Goal: Information Seeking & Learning: Learn about a topic

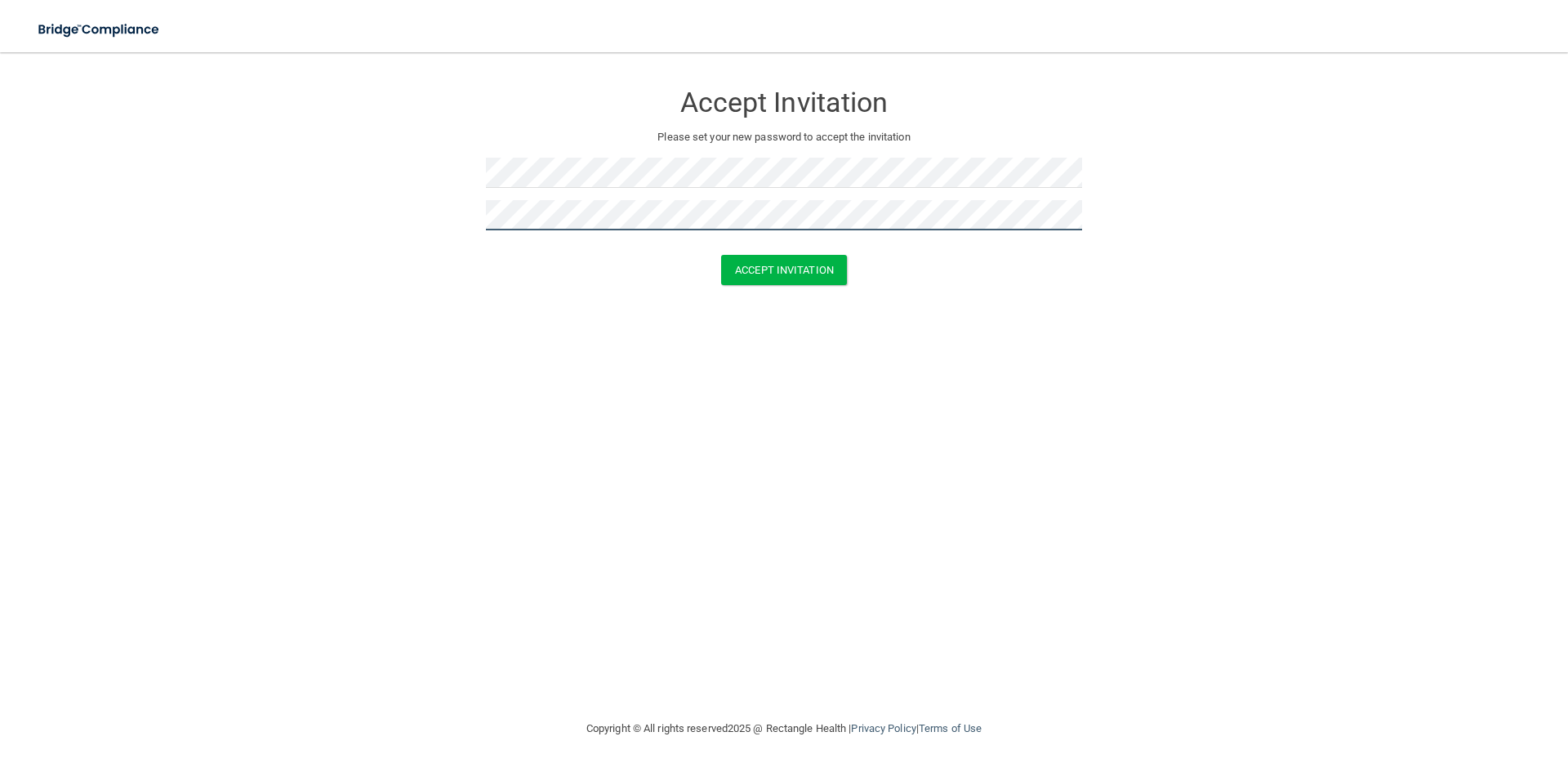
click at [721, 255] on button "Accept Invitation" at bounding box center [784, 270] width 126 height 31
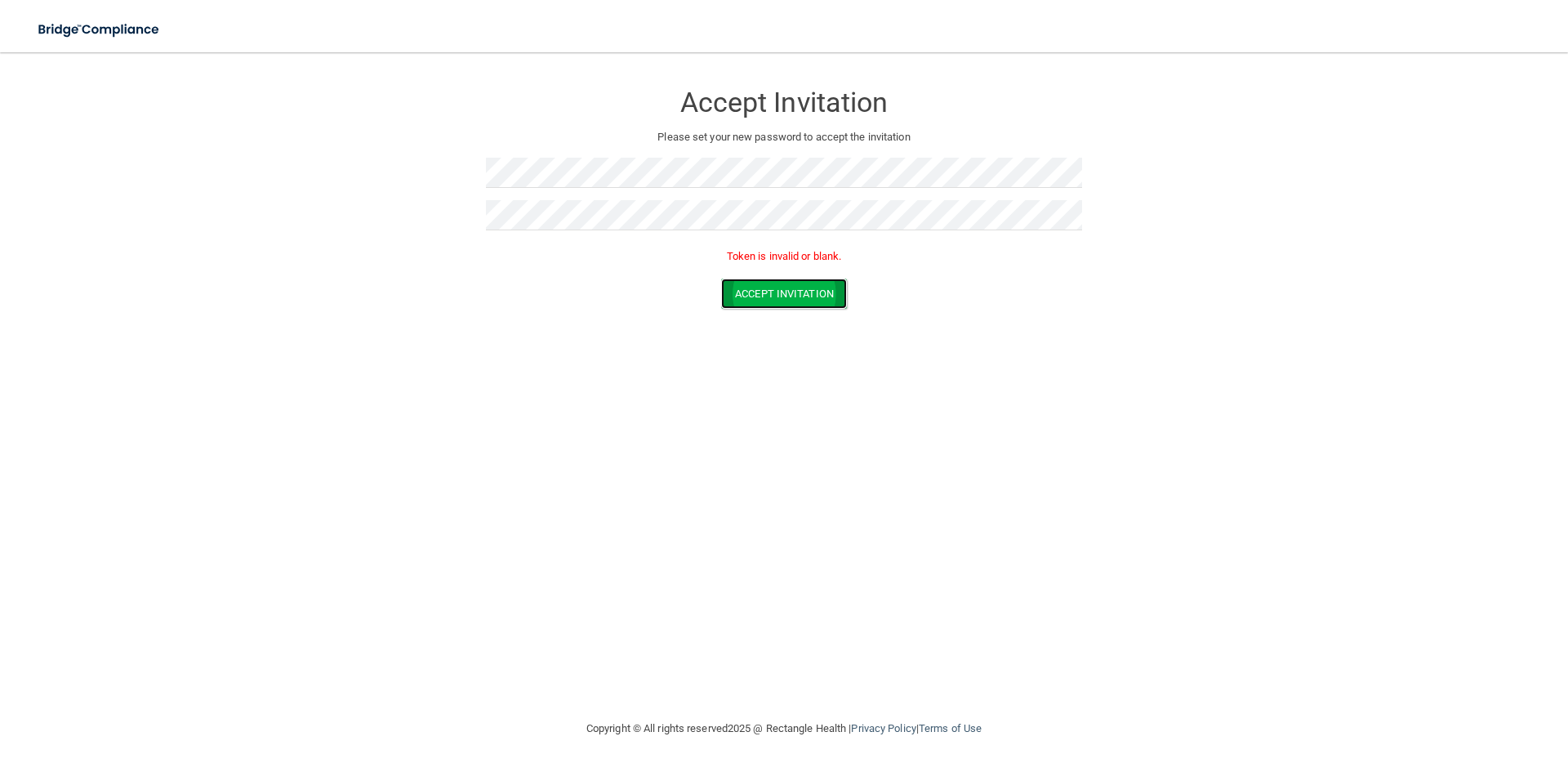
click at [799, 303] on button "Accept Invitation" at bounding box center [784, 294] width 126 height 31
click at [721, 279] on button "Accept Invitation" at bounding box center [784, 294] width 126 height 31
click at [763, 304] on button "Accept Invitation" at bounding box center [784, 294] width 126 height 31
click at [721, 279] on button "Accept Invitation" at bounding box center [784, 294] width 126 height 31
click at [775, 306] on button "Accept Invitation" at bounding box center [784, 294] width 126 height 31
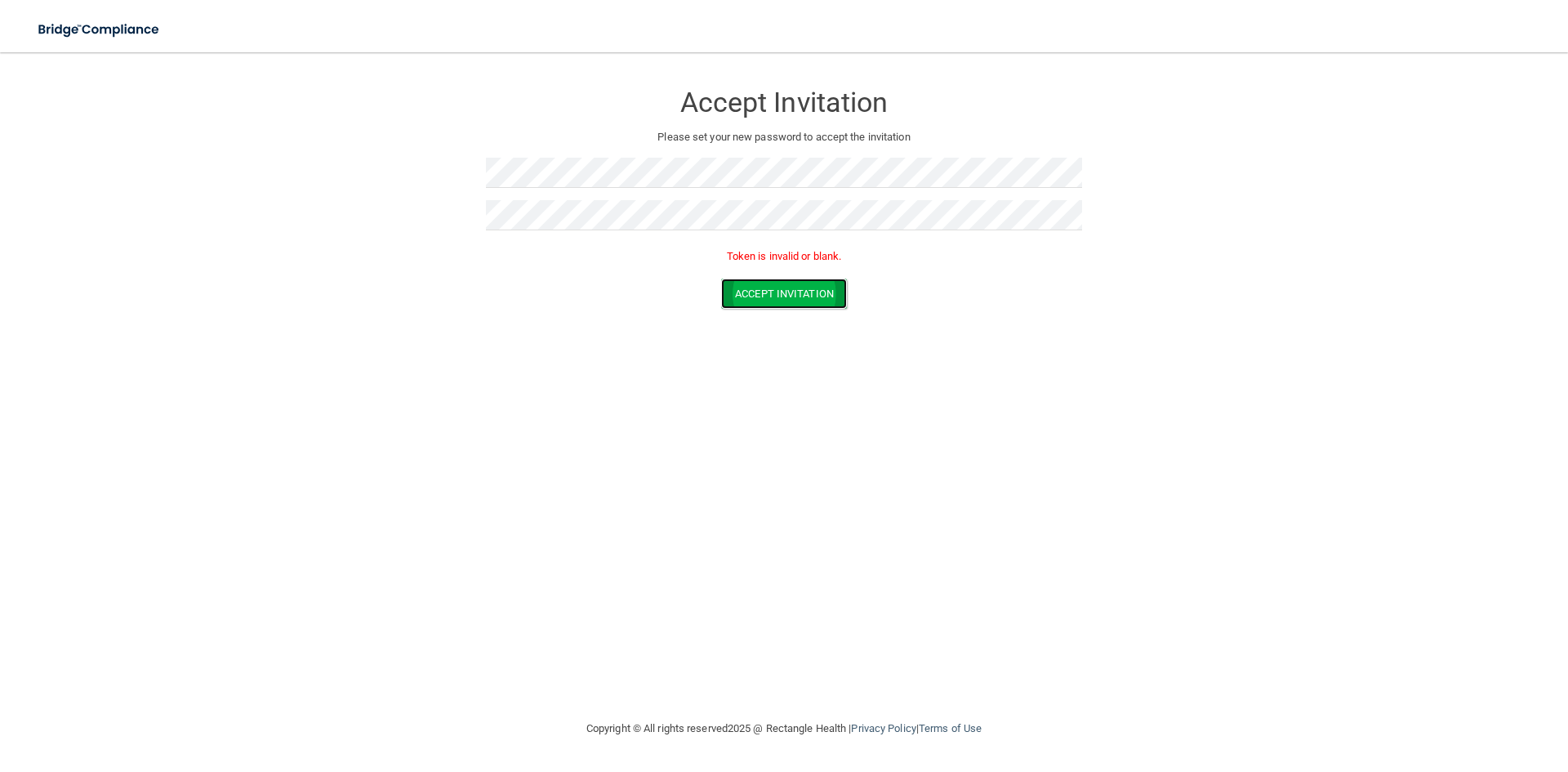
click at [798, 285] on button "Accept Invitation" at bounding box center [784, 294] width 126 height 31
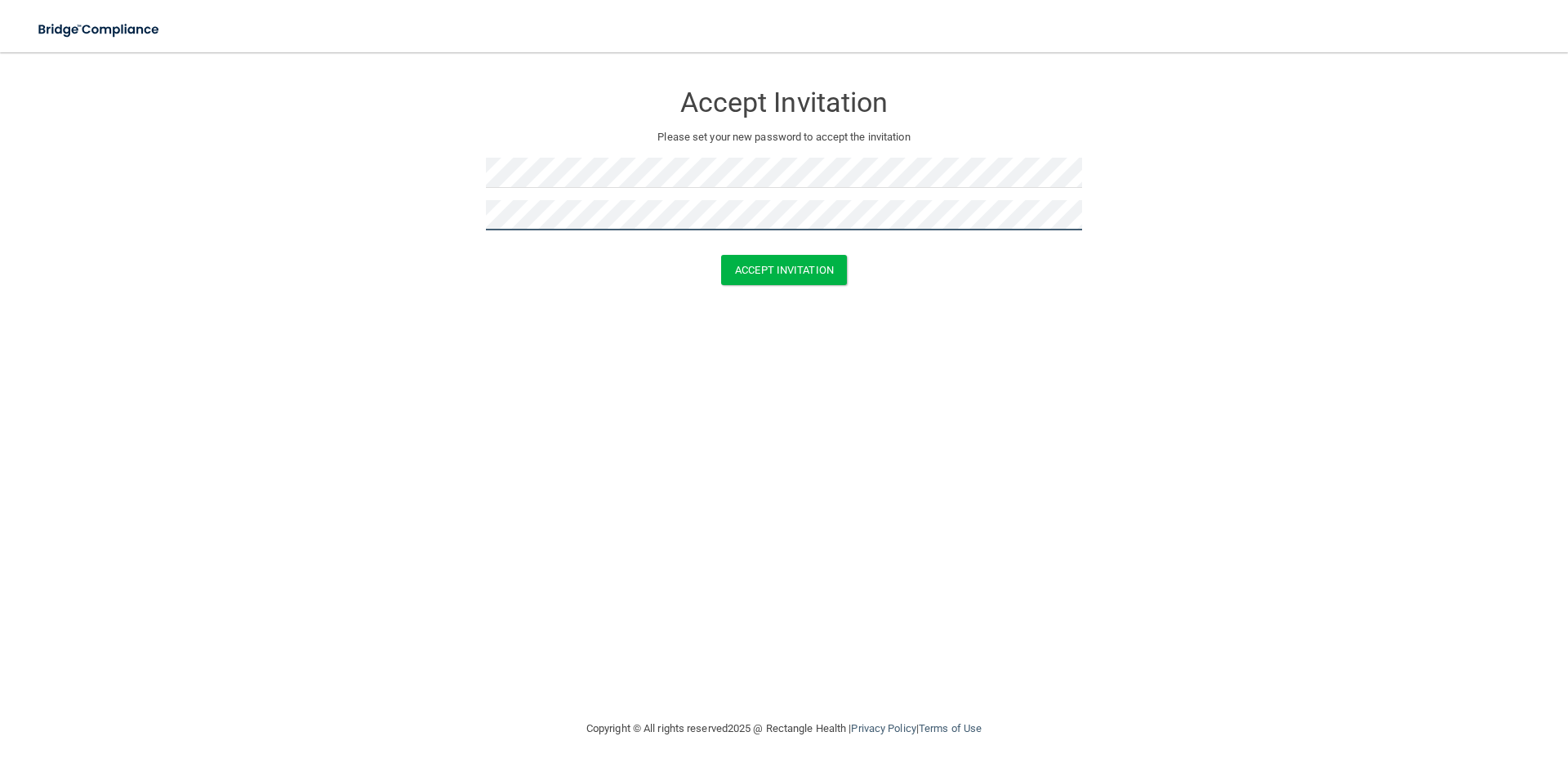
click at [721, 255] on button "Accept Invitation" at bounding box center [784, 270] width 126 height 31
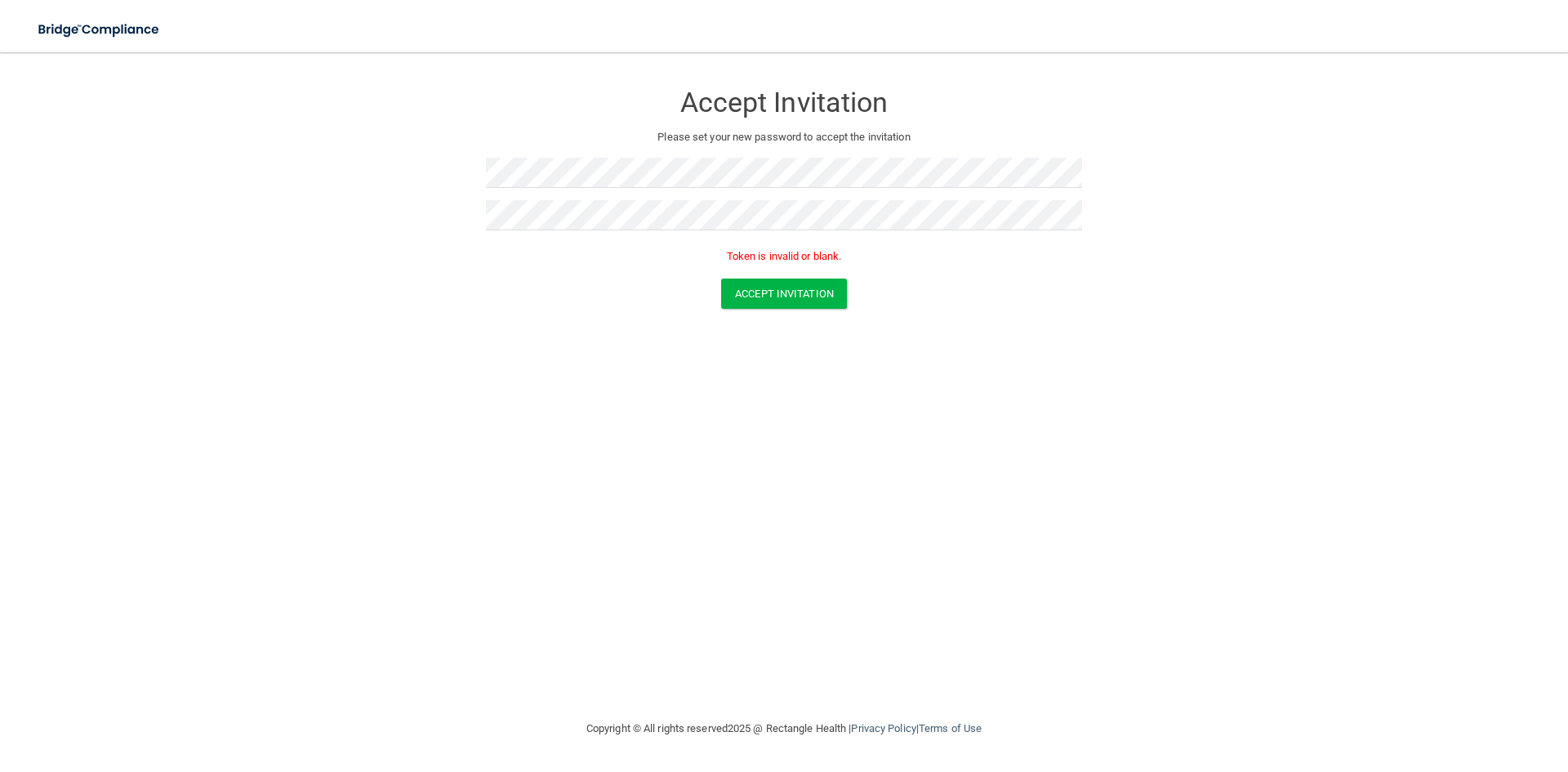
click at [718, 300] on div "Accept Invitation" at bounding box center [783, 294] width 1527 height 31
click at [735, 301] on button "Accept Invitation" at bounding box center [784, 294] width 126 height 31
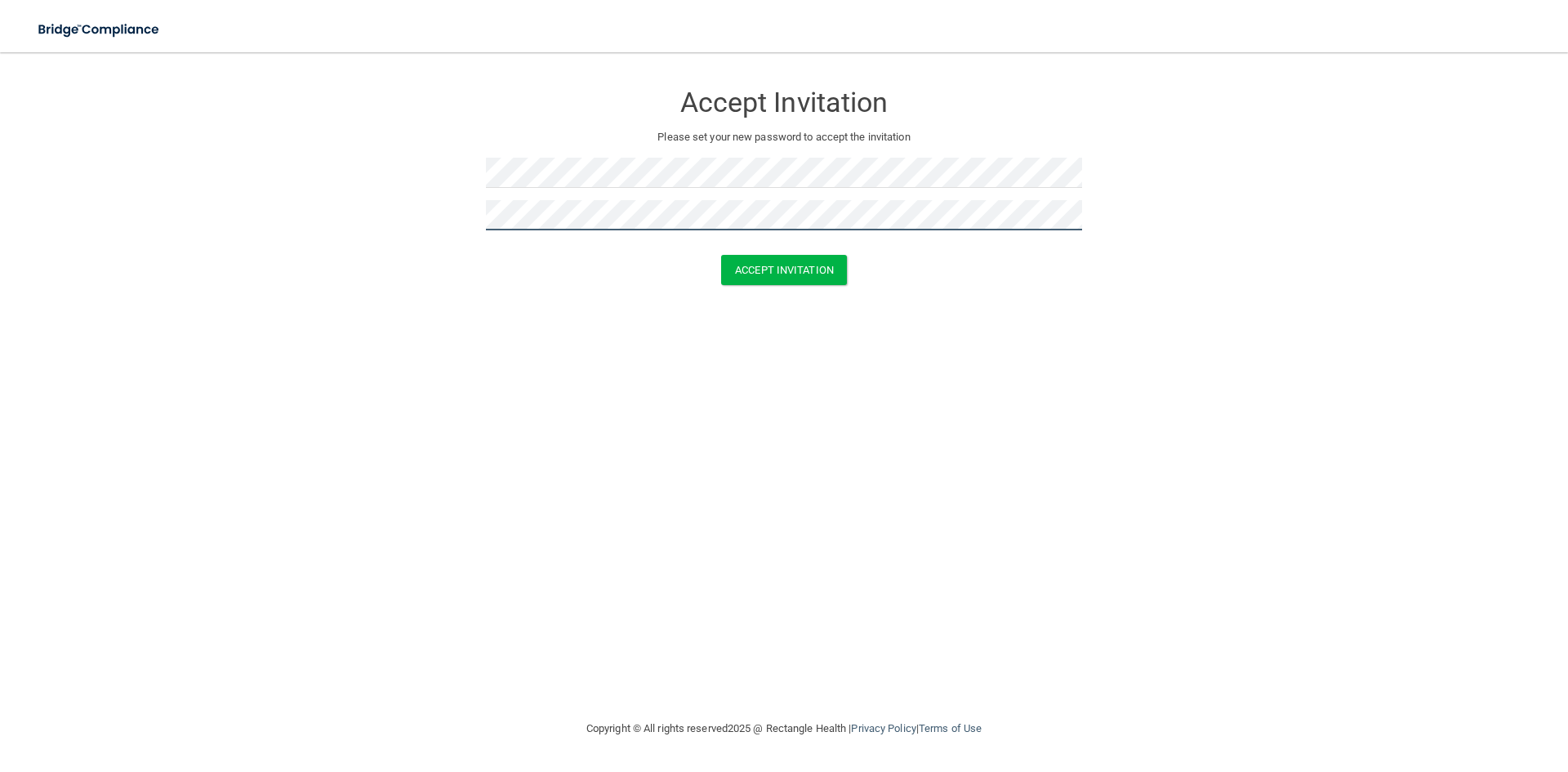
click at [721, 255] on button "Accept Invitation" at bounding box center [784, 270] width 126 height 31
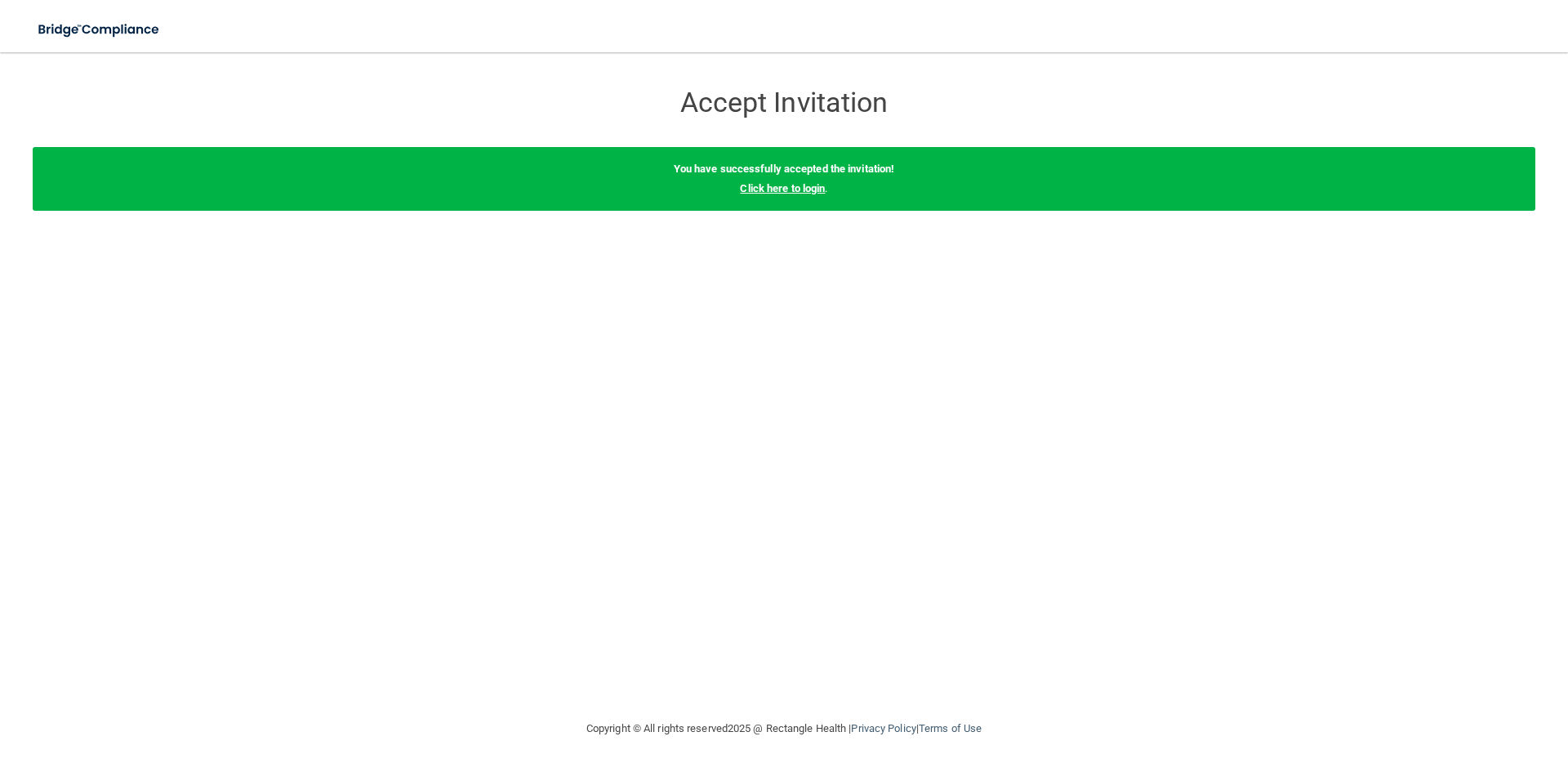
click at [748, 185] on link "Click here to login" at bounding box center [782, 188] width 85 height 12
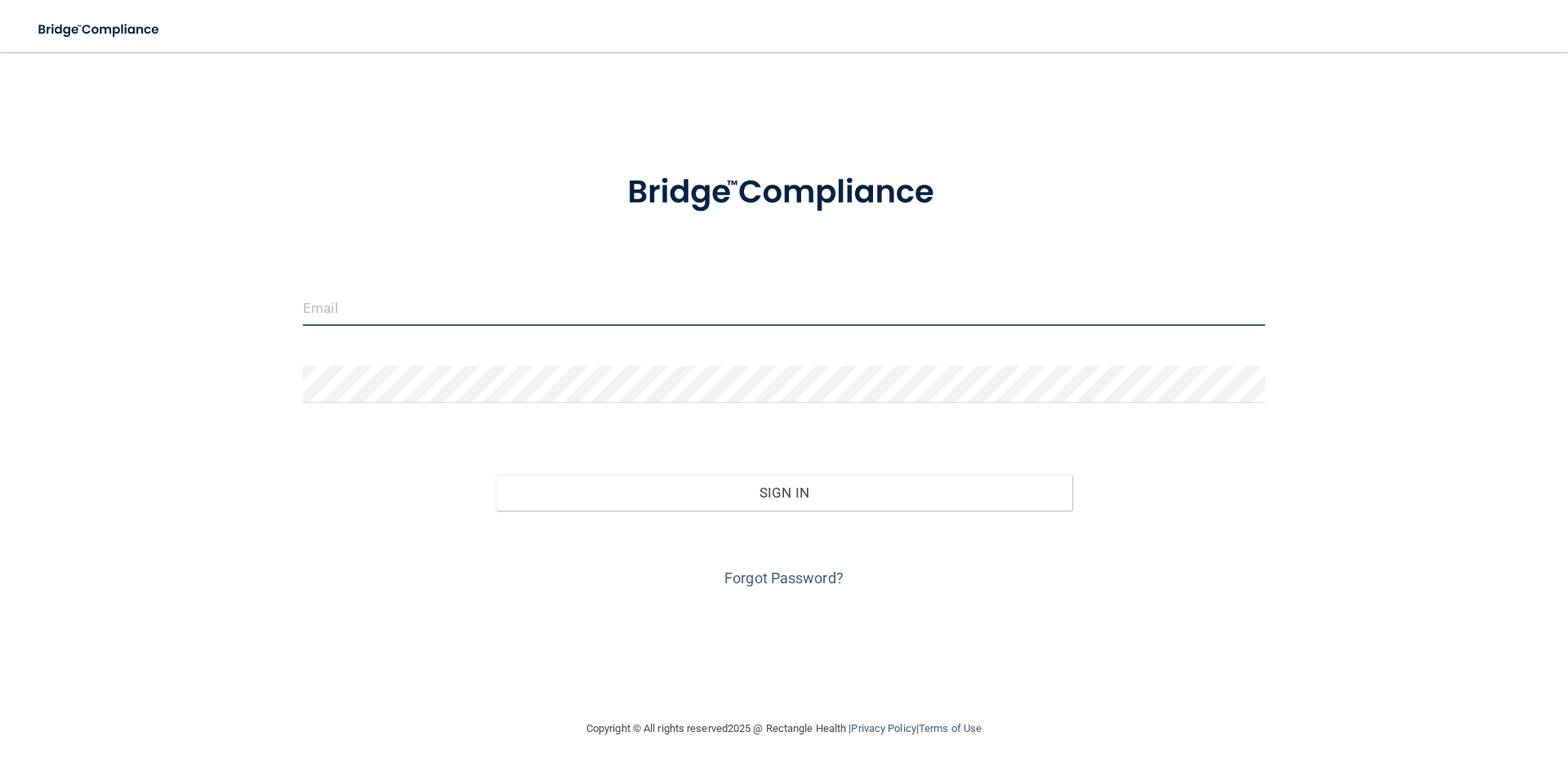
click at [390, 303] on input "email" at bounding box center [784, 307] width 962 height 37
type input "[EMAIL_ADDRESS][DOMAIN_NAME]"
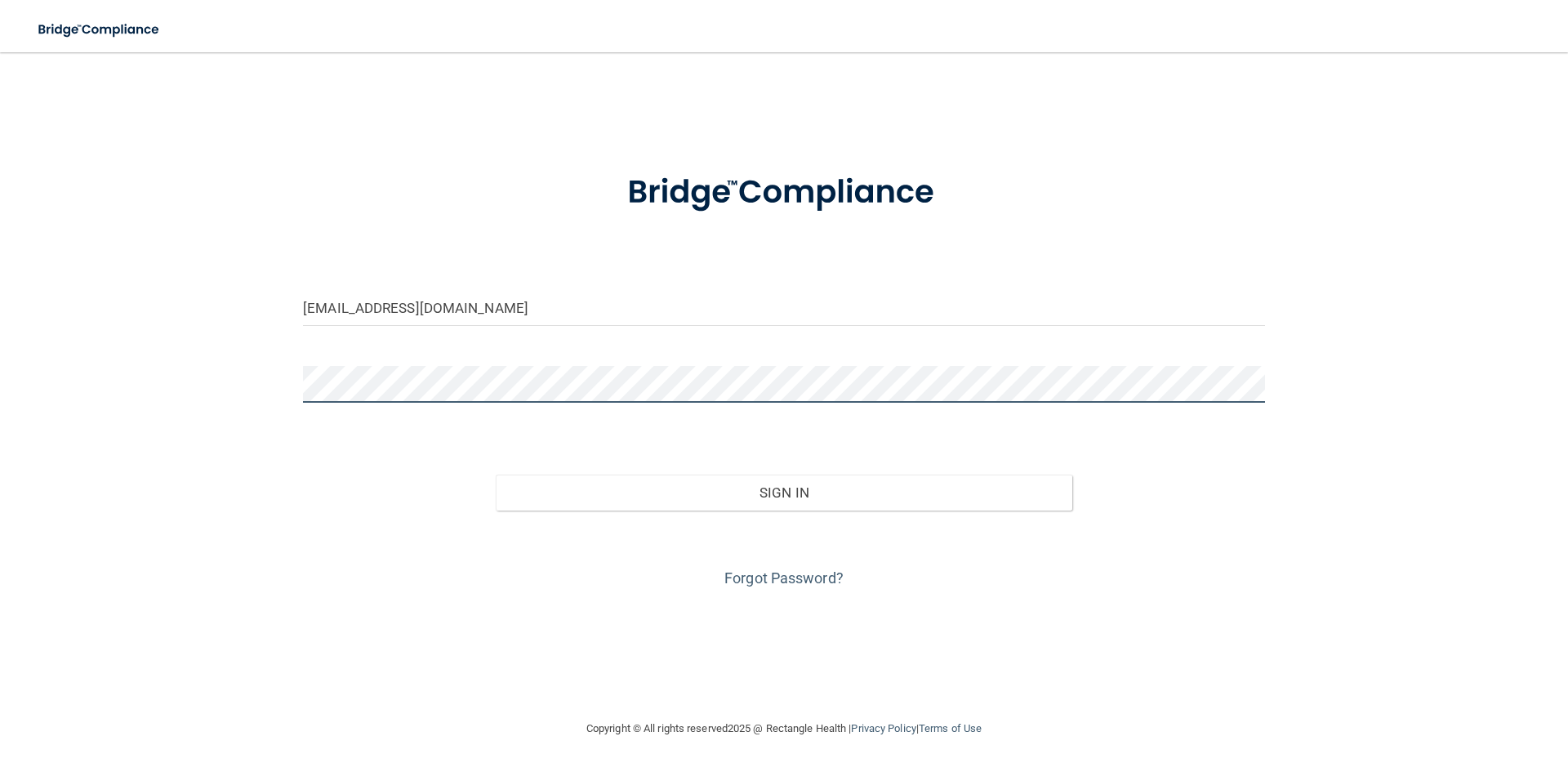
click at [496, 475] on button "Sign In" at bounding box center [784, 493] width 577 height 36
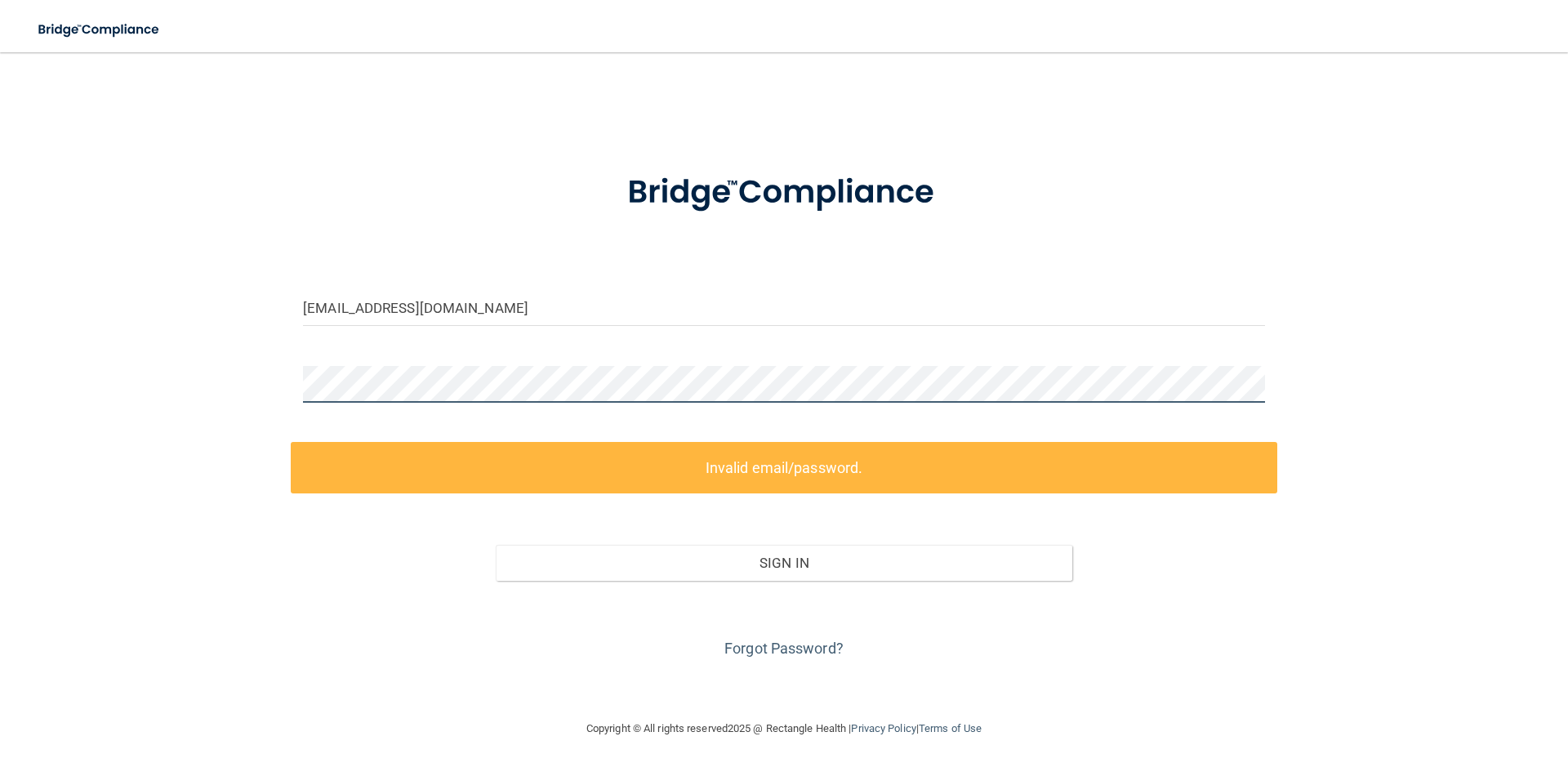
click at [227, 370] on div "[EMAIL_ADDRESS][DOMAIN_NAME] Invalid email/password. You don't have permission …" at bounding box center [784, 386] width 1503 height 635
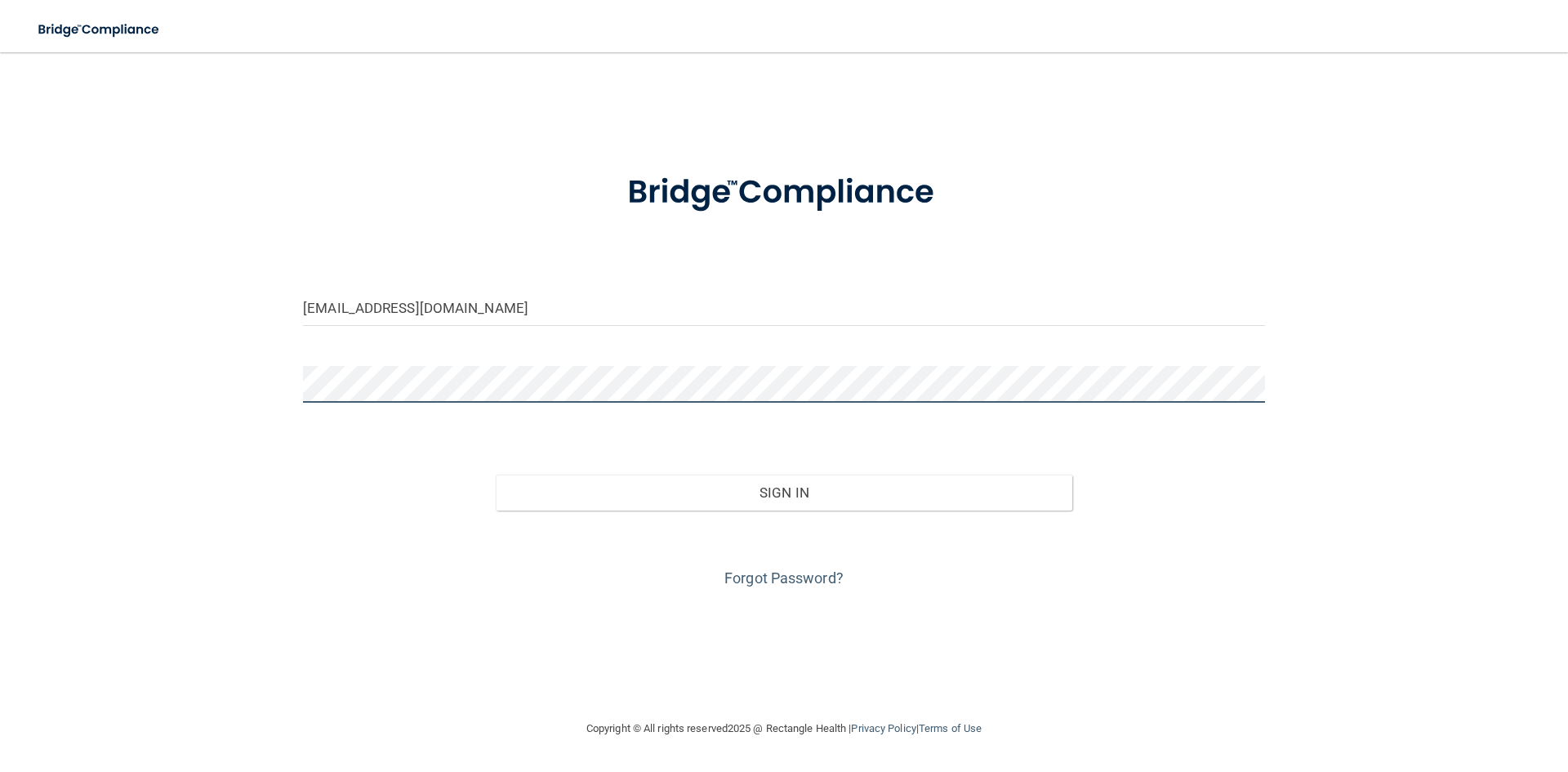
click at [496, 475] on button "Sign In" at bounding box center [784, 493] width 577 height 36
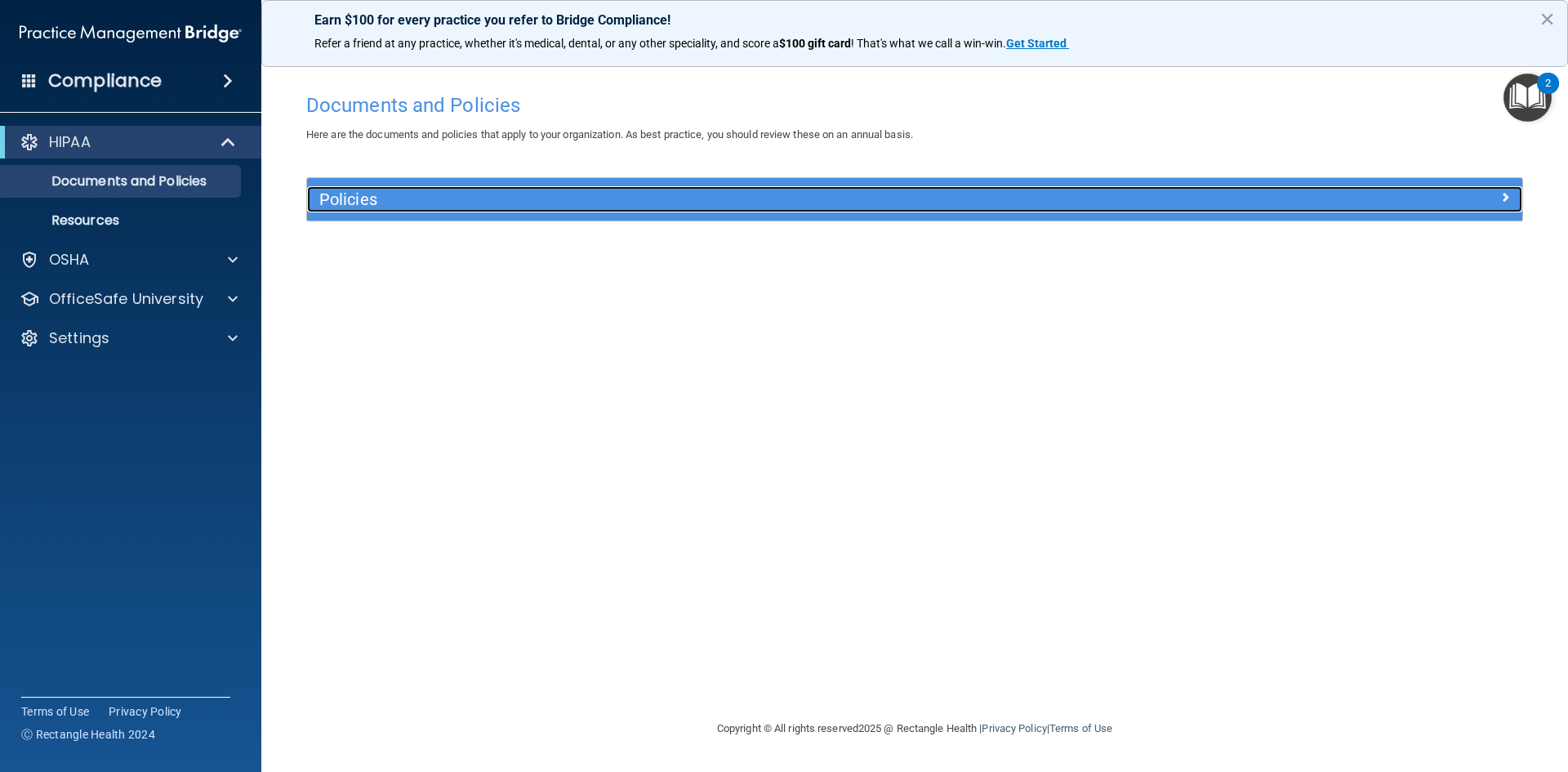
click at [414, 197] on h5 "Policies" at bounding box center [763, 199] width 887 height 18
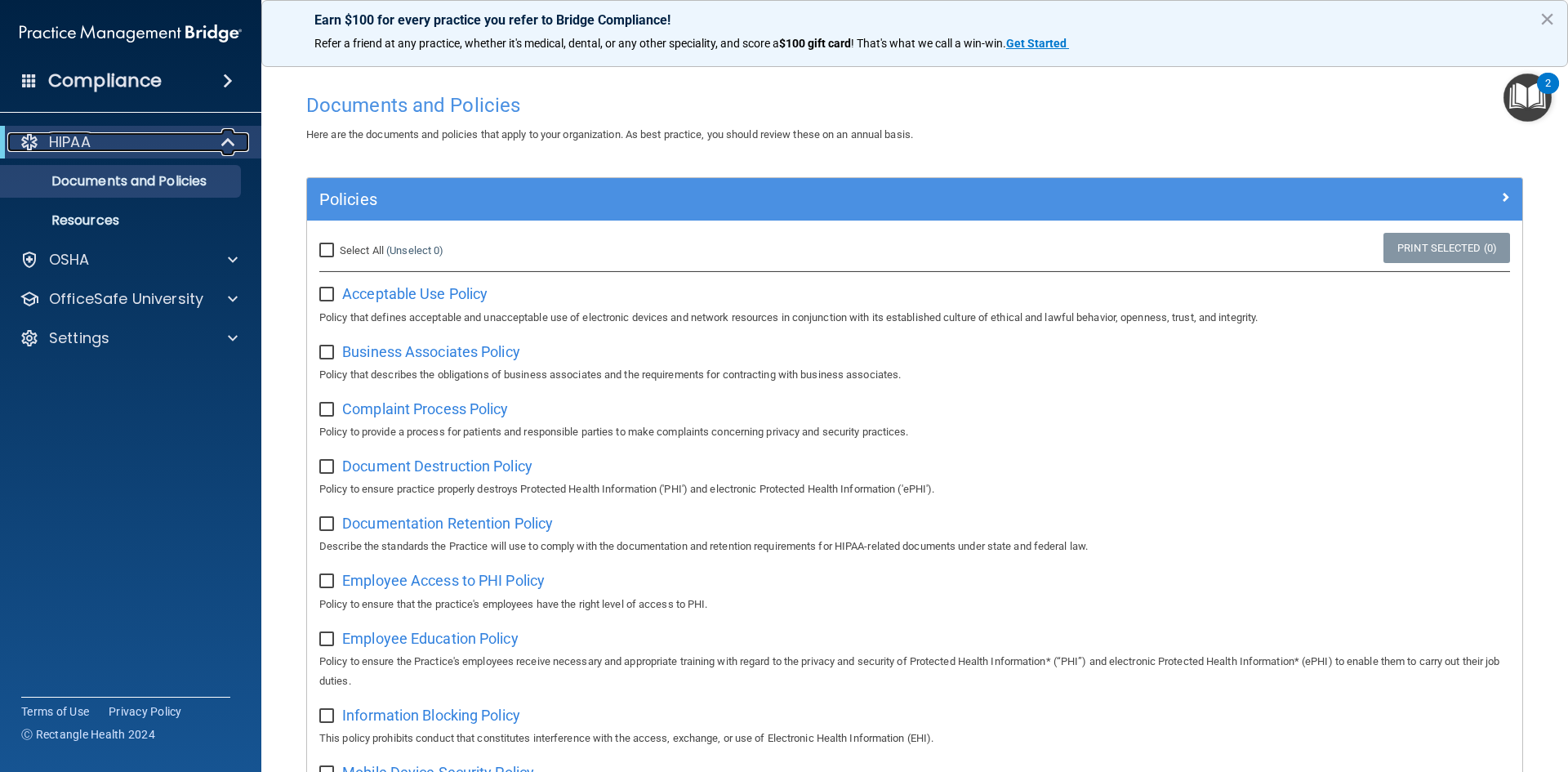
click at [140, 135] on div "HIPAA" at bounding box center [109, 142] width 202 height 20
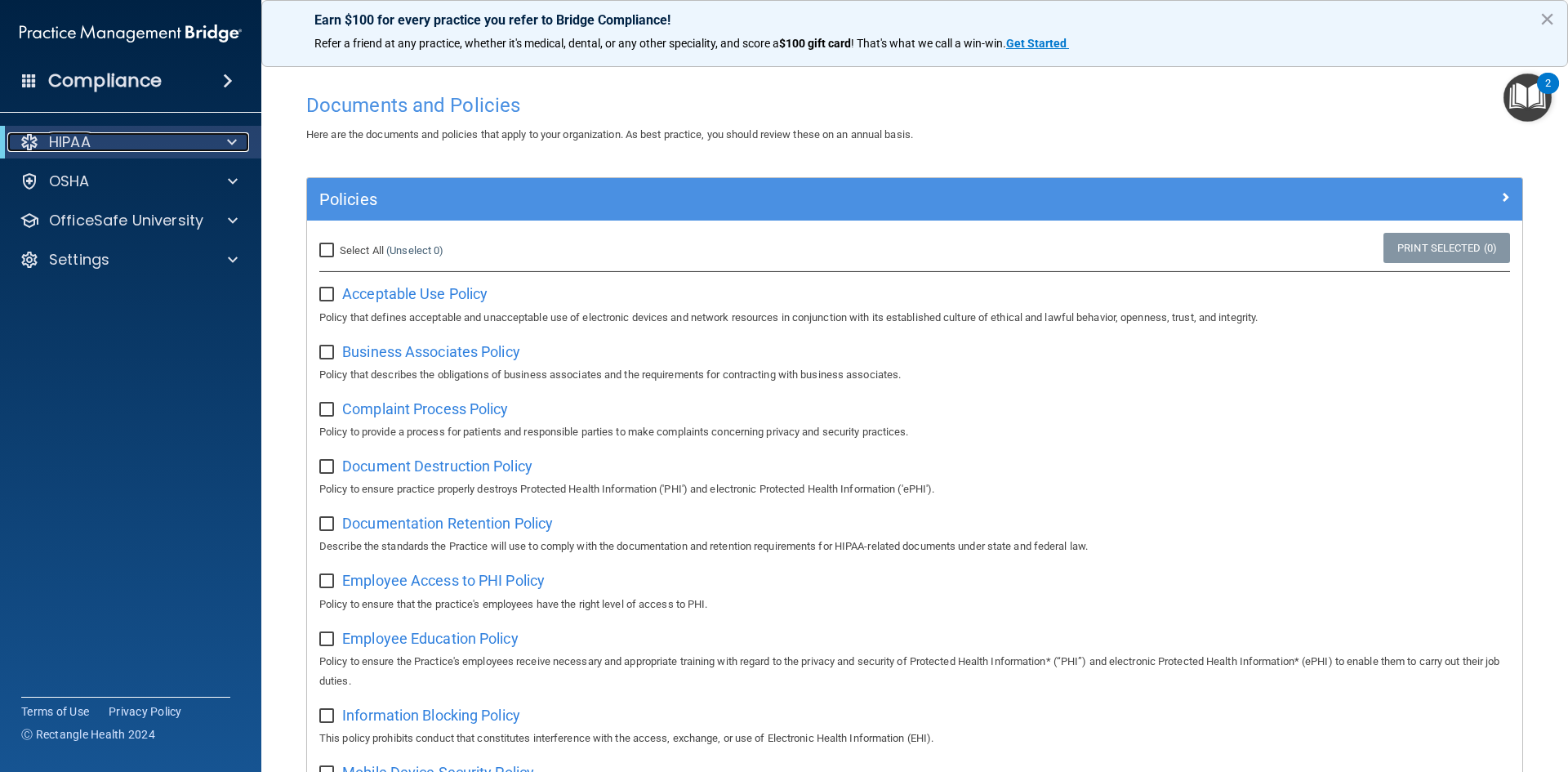
click at [140, 135] on div "HIPAA" at bounding box center [109, 142] width 202 height 20
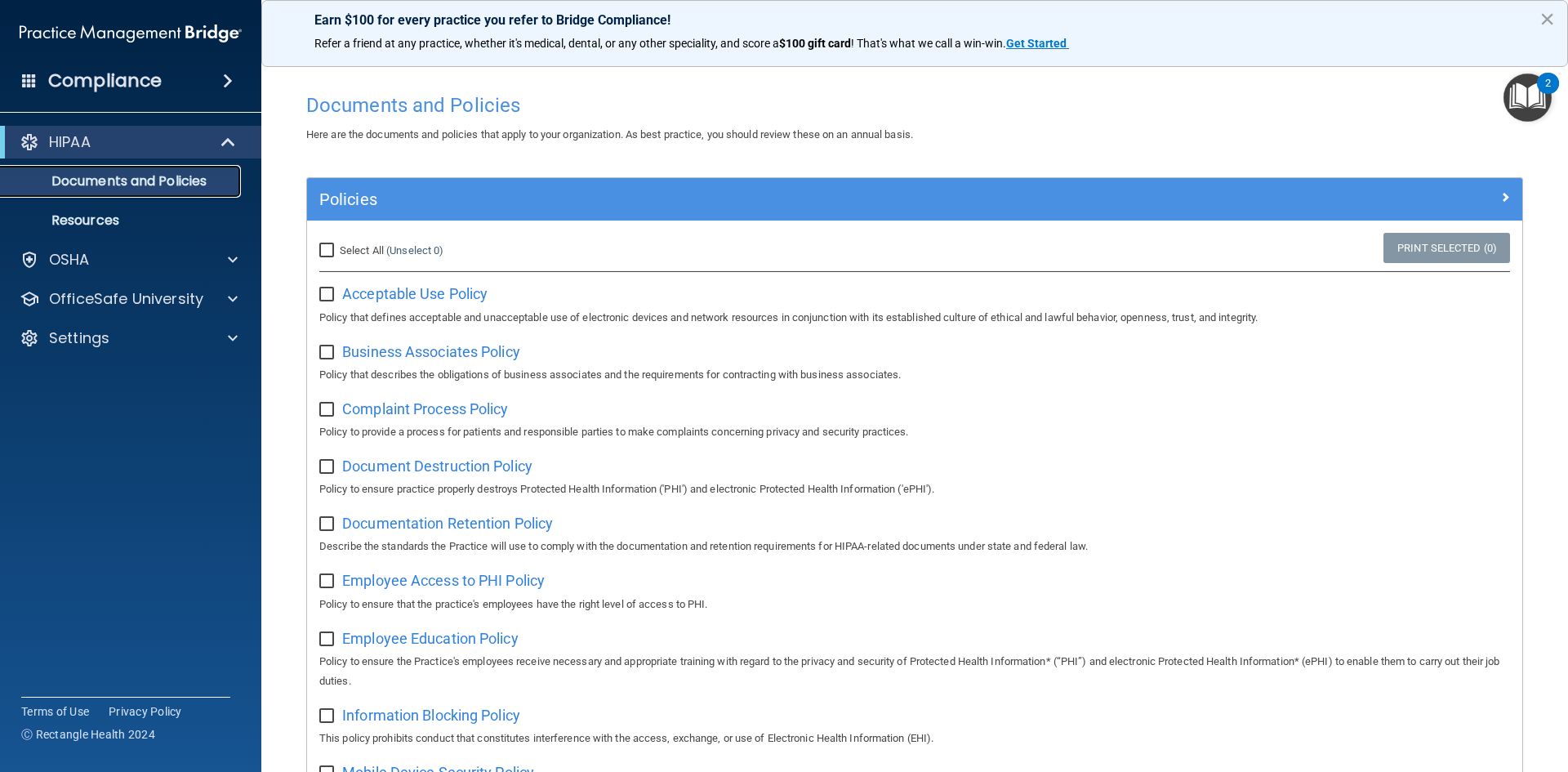
click at [147, 189] on p "Documents and Policies" at bounding box center [122, 181] width 223 height 16
click at [417, 288] on span "Acceptable Use Policy" at bounding box center [415, 294] width 145 height 17
click at [384, 352] on span "Business Associates Policy" at bounding box center [431, 352] width 178 height 17
click at [198, 266] on div "OSHA" at bounding box center [109, 260] width 202 height 20
click at [188, 289] on link "Safety Data Sheets" at bounding box center [113, 299] width 258 height 32
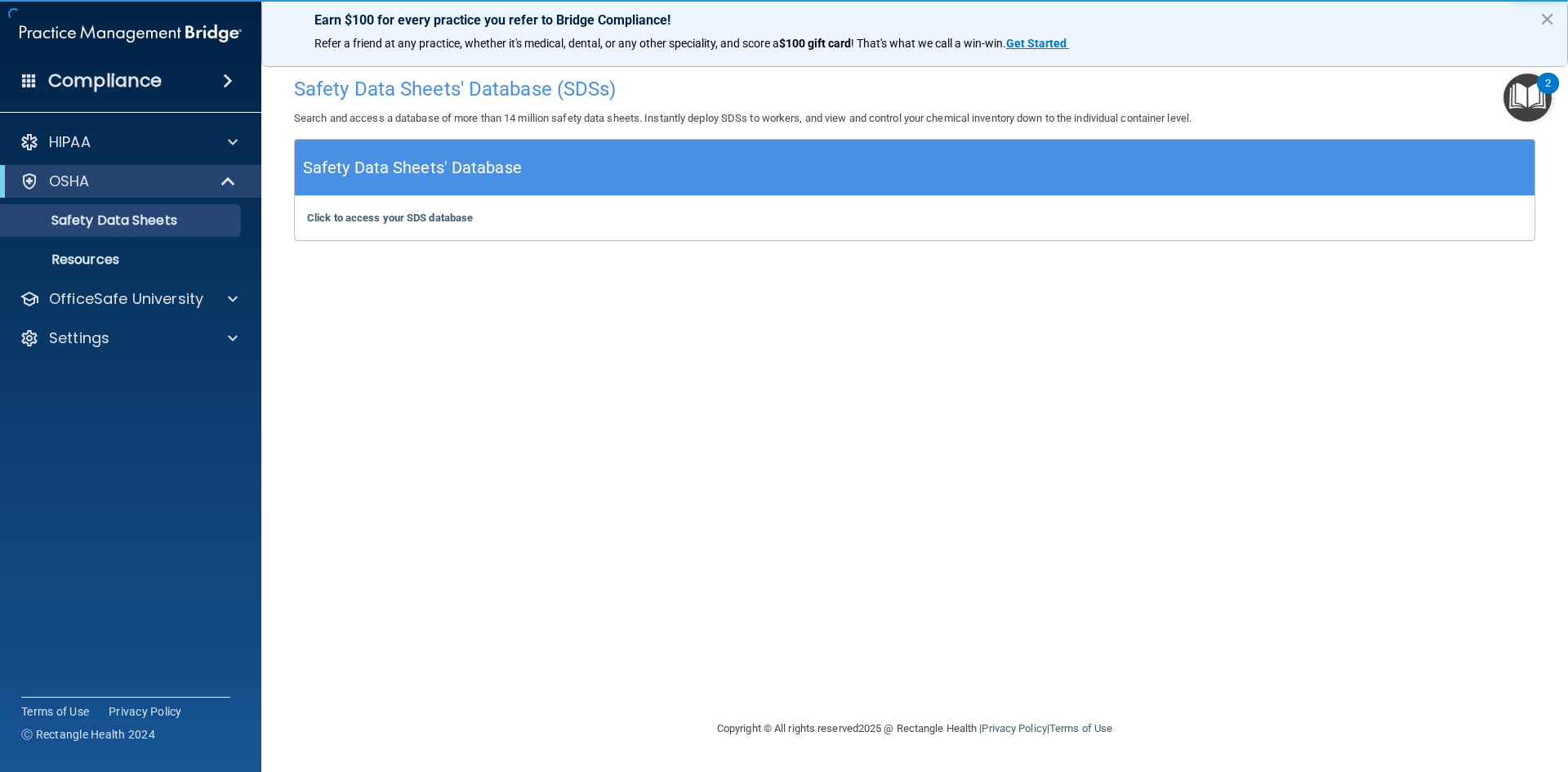
click at [423, 170] on h5 "Safety Data Sheets' Database" at bounding box center [413, 168] width 219 height 29
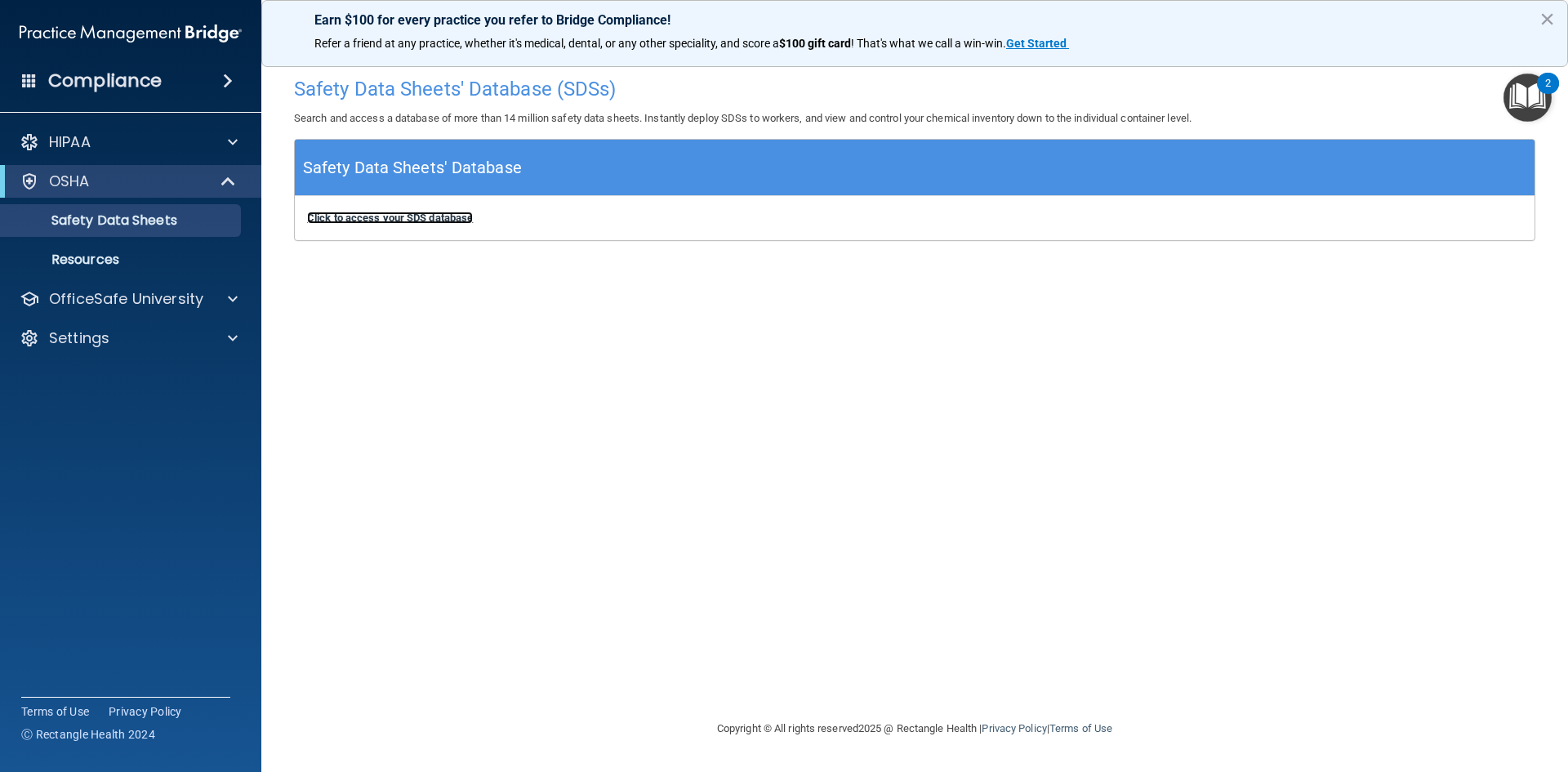
click at [416, 214] on b "Click to access your SDS database" at bounding box center [390, 218] width 166 height 12
click at [102, 260] on p "Resources" at bounding box center [122, 260] width 223 height 16
